Goal: Task Accomplishment & Management: Use online tool/utility

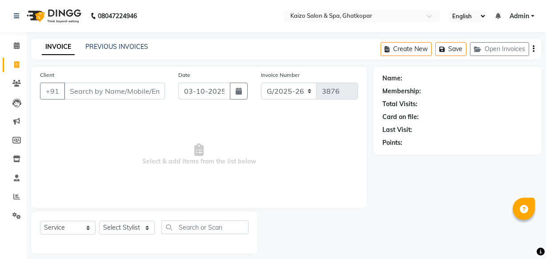
select select "service"
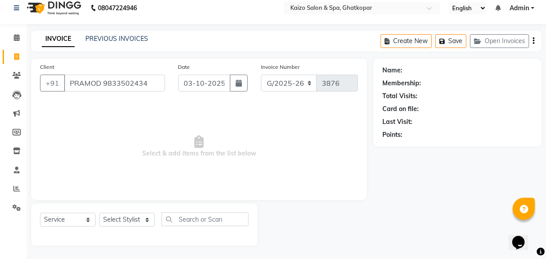
scroll to position [0, 31]
click at [70, 85] on input "PRAMOD 9833502434" at bounding box center [92, 83] width 56 height 17
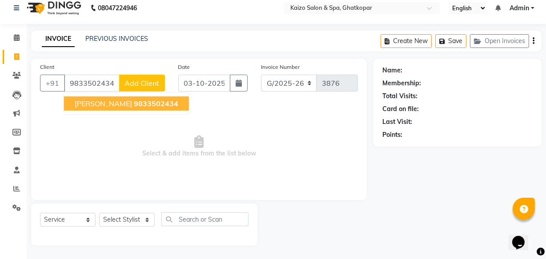
click at [97, 100] on span "[PERSON_NAME]" at bounding box center [103, 103] width 57 height 9
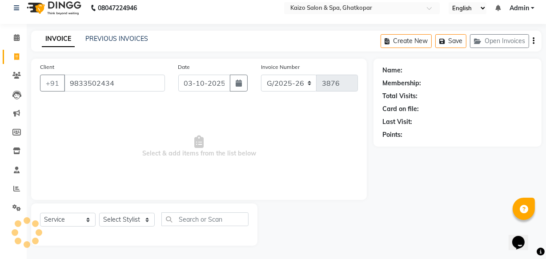
type input "9833502434"
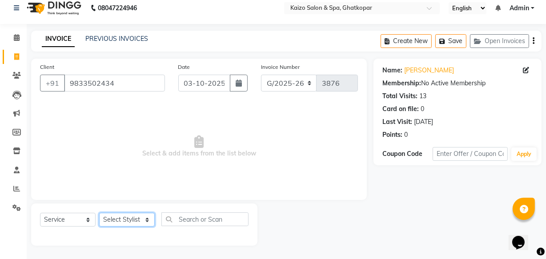
click at [114, 216] on select "Select Stylist [PERSON_NAME] ANJALI [PERSON_NAME] [PERSON_NAME] Front Desk [PER…" at bounding box center [127, 220] width 56 height 14
select select "8836"
click at [99, 213] on select "Select Stylist [PERSON_NAME] ANJALI [PERSON_NAME] [PERSON_NAME] Front Desk [PER…" at bounding box center [127, 220] width 56 height 14
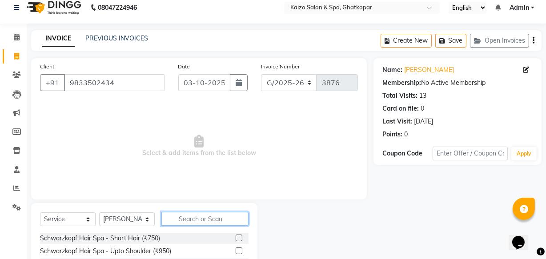
click at [185, 216] on input "text" at bounding box center [205, 219] width 87 height 14
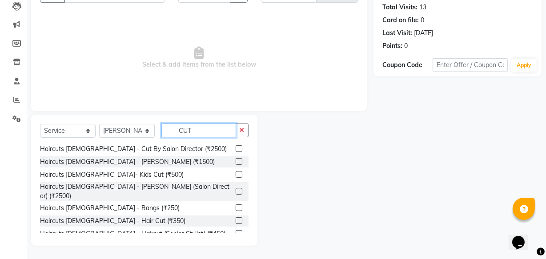
scroll to position [121, 0]
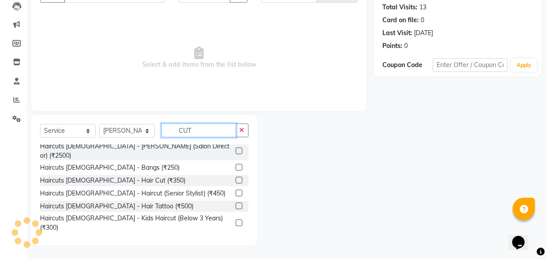
type input "CUT"
click at [236, 190] on label at bounding box center [239, 193] width 7 height 7
click at [236, 191] on input "checkbox" at bounding box center [239, 194] width 6 height 6
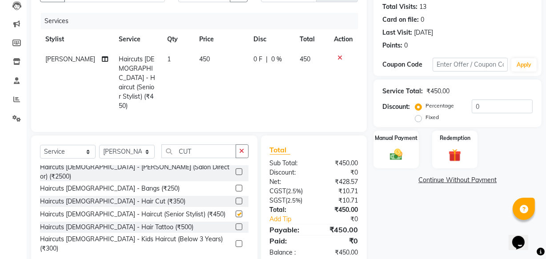
checkbox input "false"
click at [203, 64] on td "450" at bounding box center [221, 82] width 55 height 67
select select "8836"
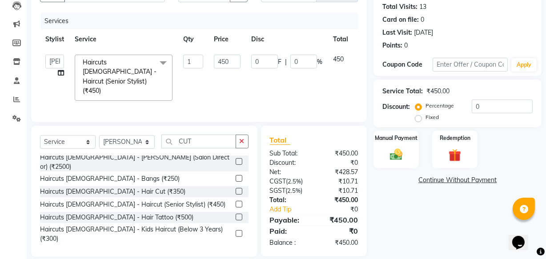
click at [203, 64] on input "1" at bounding box center [193, 62] width 20 height 14
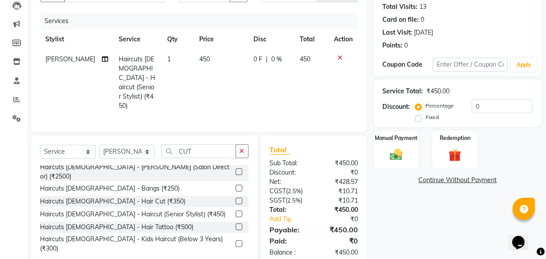
click at [222, 62] on td "450" at bounding box center [221, 82] width 55 height 67
select select "8836"
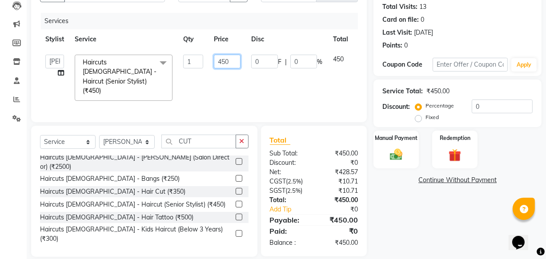
click at [222, 62] on input "450" at bounding box center [227, 62] width 27 height 14
type input "600"
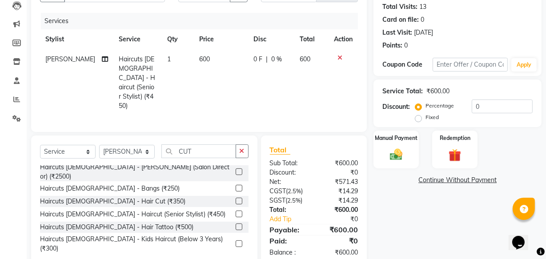
click at [230, 78] on td "600" at bounding box center [221, 82] width 55 height 67
select select "8836"
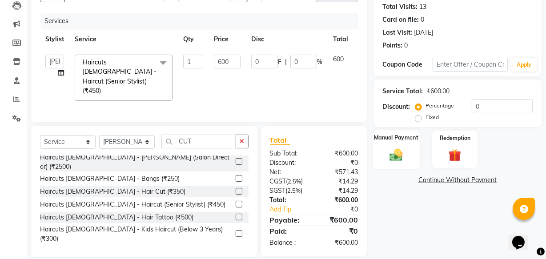
click at [405, 158] on img at bounding box center [396, 154] width 21 height 15
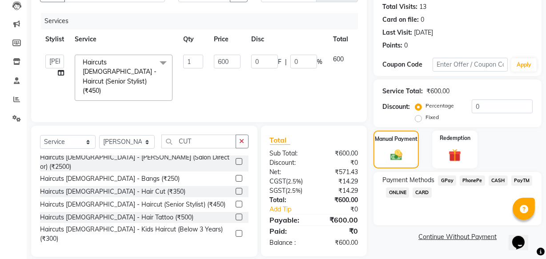
click at [473, 178] on span "PhonePe" at bounding box center [472, 181] width 25 height 10
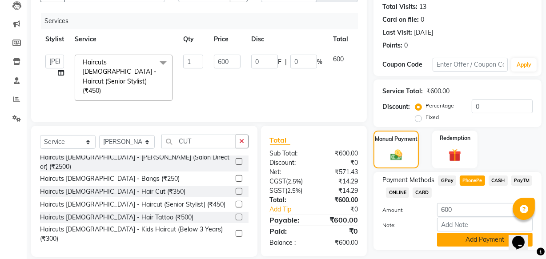
click at [481, 240] on button "Add Payment" at bounding box center [485, 240] width 96 height 14
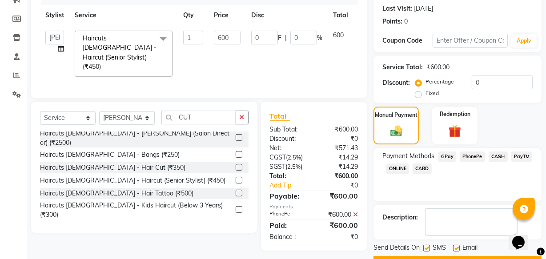
scroll to position [145, 0]
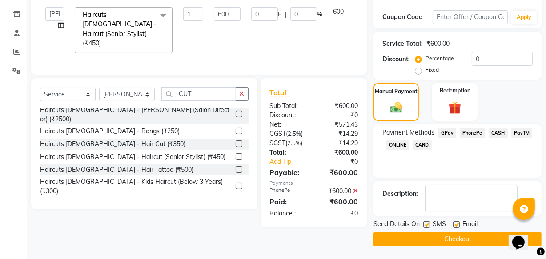
click at [427, 224] on label at bounding box center [427, 225] width 7 height 7
click at [427, 224] on input "checkbox" at bounding box center [427, 225] width 6 height 6
checkbox input "false"
click at [454, 226] on label at bounding box center [456, 225] width 7 height 7
click at [454, 226] on input "checkbox" at bounding box center [456, 225] width 6 height 6
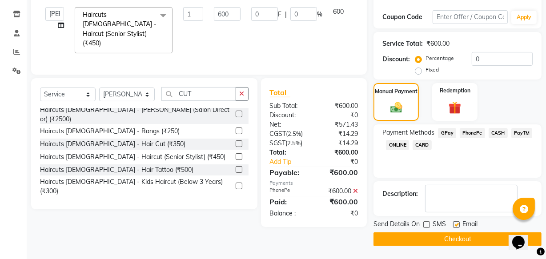
checkbox input "false"
click at [453, 236] on button "Checkout" at bounding box center [458, 240] width 168 height 14
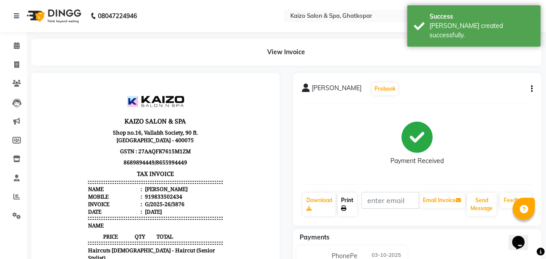
click at [347, 203] on link "Print" at bounding box center [348, 204] width 20 height 23
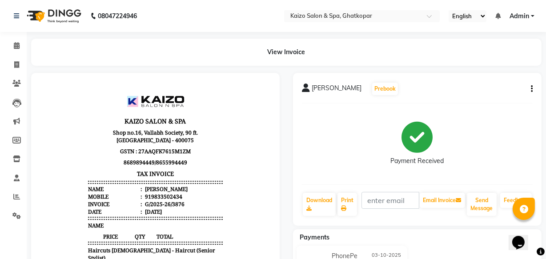
select select "service"
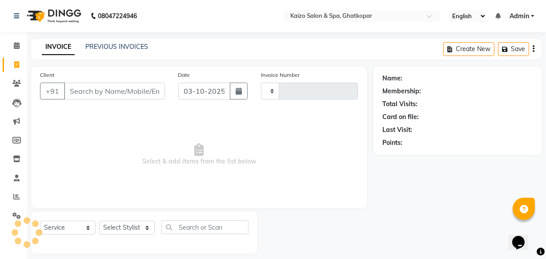
type input "3877"
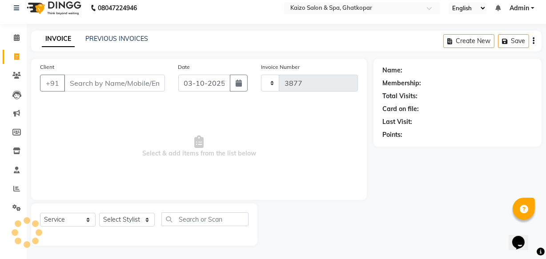
select select "3500"
